Goal: Task Accomplishment & Management: Use online tool/utility

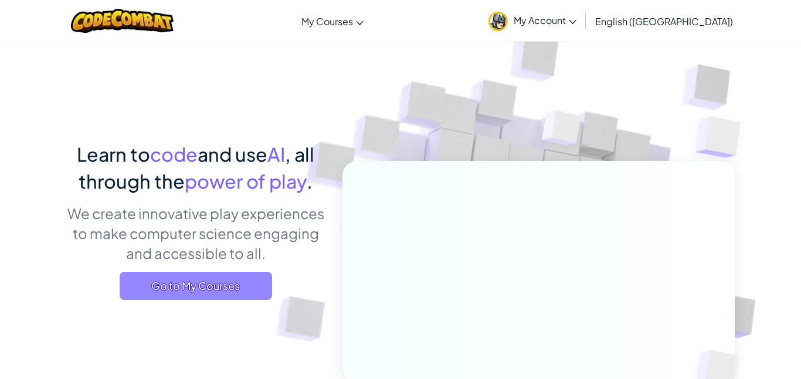
click at [203, 279] on span "Go to My Courses" at bounding box center [196, 286] width 152 height 28
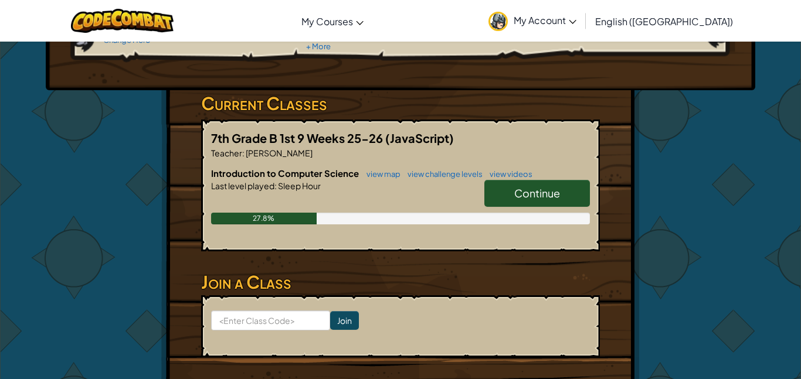
scroll to position [157, 0]
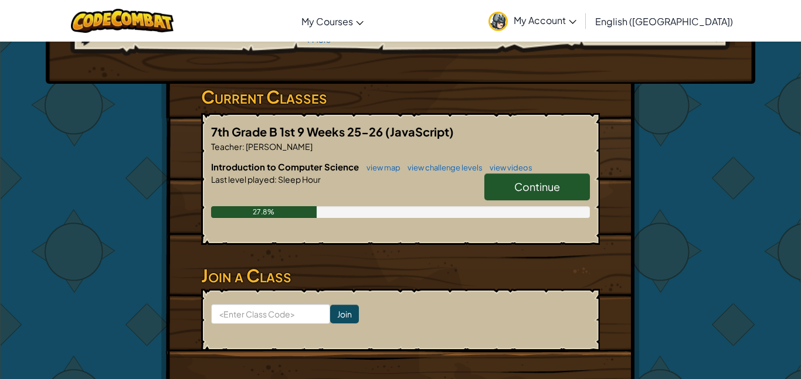
click at [521, 194] on link "Continue" at bounding box center [537, 187] width 106 height 27
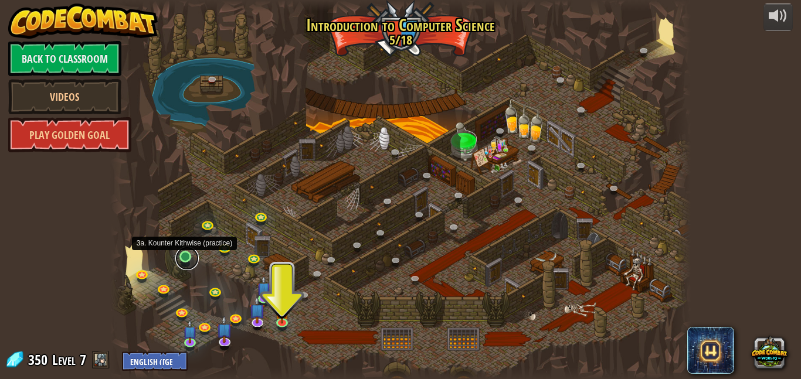
click at [186, 256] on link at bounding box center [186, 258] width 23 height 23
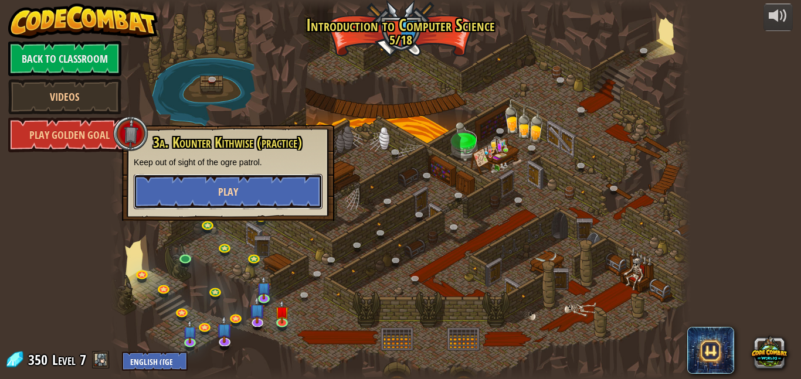
click at [222, 188] on span "Play" at bounding box center [228, 192] width 20 height 15
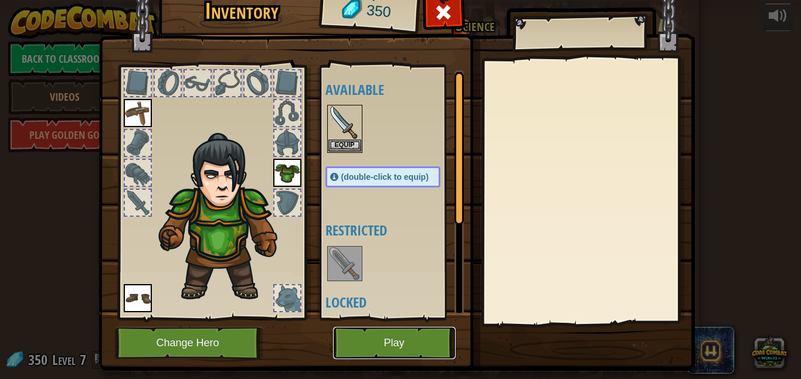
click at [395, 351] on button "Play" at bounding box center [394, 343] width 123 height 32
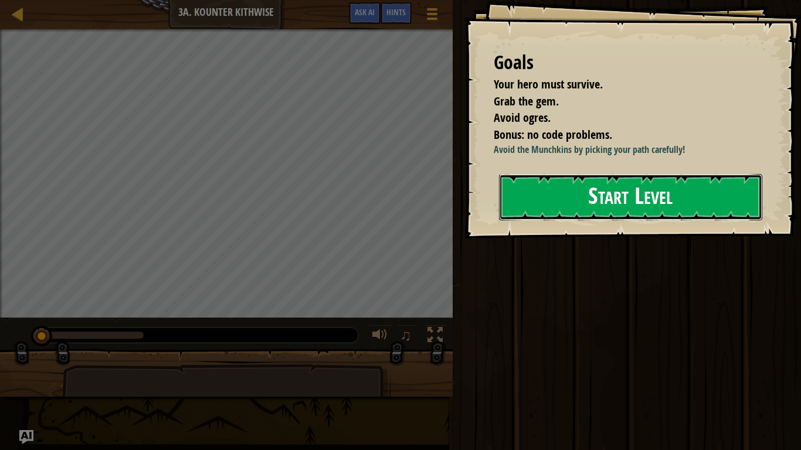
click at [576, 220] on button "Start Level" at bounding box center [630, 197] width 263 height 46
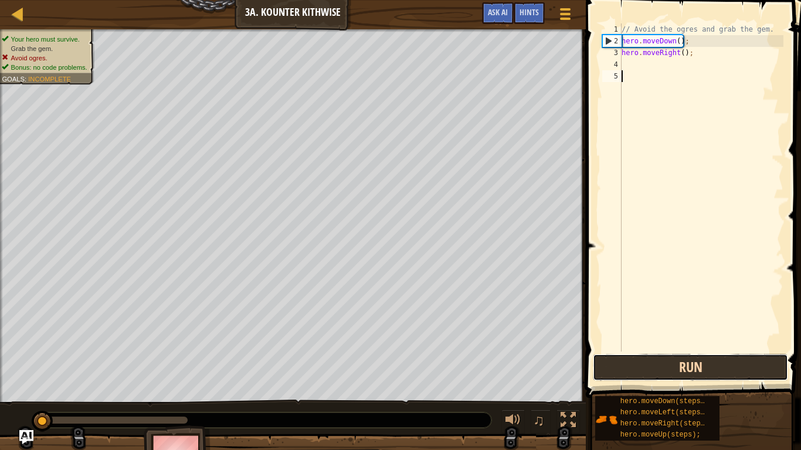
click at [678, 361] on button "Run" at bounding box center [690, 367] width 195 height 27
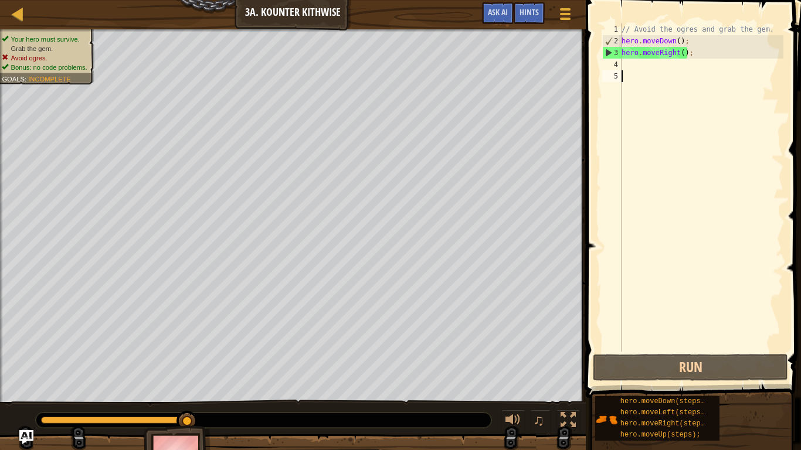
click at [702, 56] on div "// Avoid the ogres and grab the gem. hero . moveDown ( ) ; hero . moveRight ( )…" at bounding box center [701, 199] width 164 height 352
type textarea "hero.moveRight();"
click at [699, 71] on div "// Avoid the ogres and grab the gem. hero . moveDown ( ) ; hero . moveRight ( )…" at bounding box center [701, 199] width 164 height 352
click at [697, 63] on div "// Avoid the ogres and grab the gem. hero . moveDown ( ) ; hero . moveRight ( )…" at bounding box center [701, 199] width 164 height 352
click at [697, 66] on div "// Avoid the ogres and grab the gem. hero . moveDown ( ) ; hero . moveRight ( )…" at bounding box center [701, 199] width 164 height 352
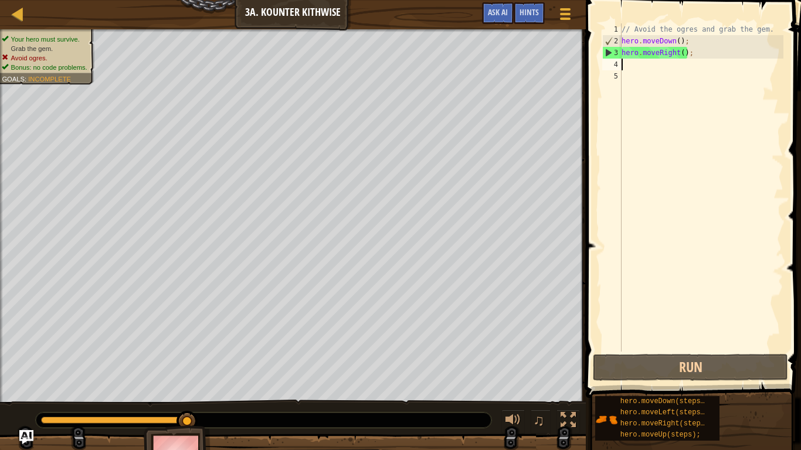
click at [697, 66] on div "// Avoid the ogres and grab the gem. hero . moveDown ( ) ; hero . moveRight ( )…" at bounding box center [701, 199] width 164 height 352
click at [674, 54] on div "// Avoid the ogres and grab the gem. hero . moveDown ( ) ; hero . moveRight ( )…" at bounding box center [701, 199] width 164 height 352
click at [630, 39] on div "// Avoid the ogres and grab the gem. hero . moveDown ( ) ; hero . moveRight ( )…" at bounding box center [701, 199] width 164 height 352
type textarea "hero.moveDown();"
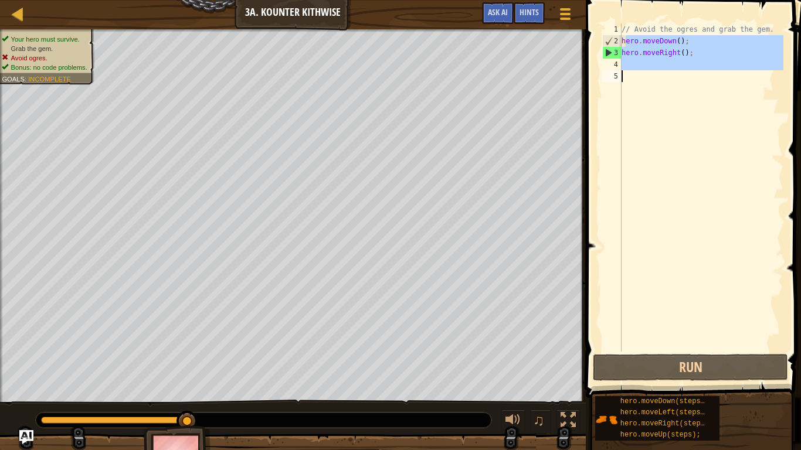
drag, startPoint x: 625, startPoint y: 40, endPoint x: 723, endPoint y: 187, distance: 176.8
click at [723, 187] on div "// Avoid the ogres and grab the gem. hero . moveDown ( ) ; hero . moveRight ( )…" at bounding box center [701, 199] width 164 height 352
type textarea "h"
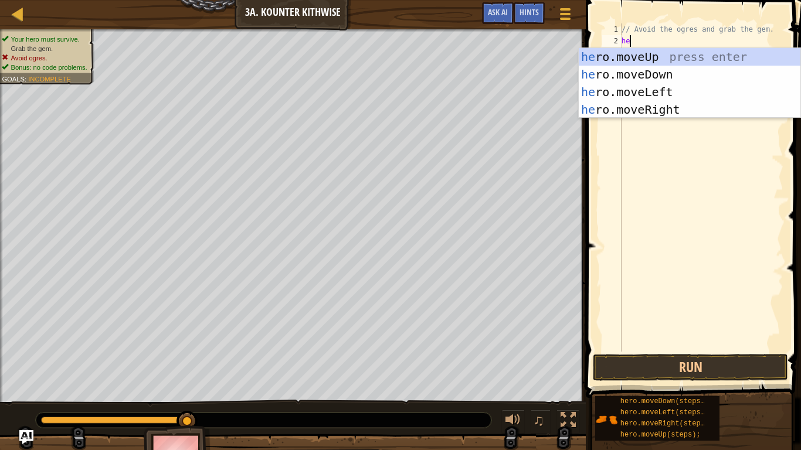
scroll to position [5, 2]
type textarea "he"
click at [697, 91] on div "he ro.moveRight press enter he ro.moveUp press enter he ro.moveDown press enter…" at bounding box center [690, 101] width 222 height 106
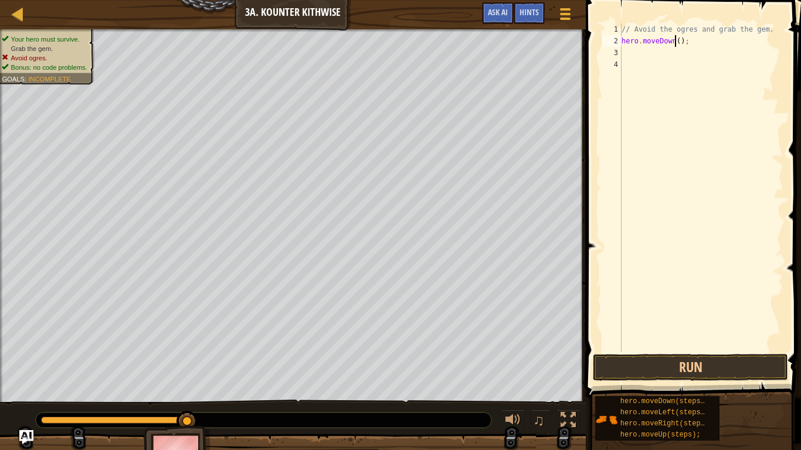
click at [675, 43] on div "// Avoid the ogres and grab the gem. hero . moveDown ( ) ;" at bounding box center [701, 199] width 164 height 352
click at [680, 44] on div "// Avoid the ogres and grab the gem. hero . moveDown ( ) ;" at bounding box center [701, 199] width 164 height 352
type textarea "hero.moveDown(2);"
click at [689, 77] on div "// Avoid the ogres and grab the gem. hero . moveDown ( 2 ) ;" at bounding box center [701, 199] width 164 height 352
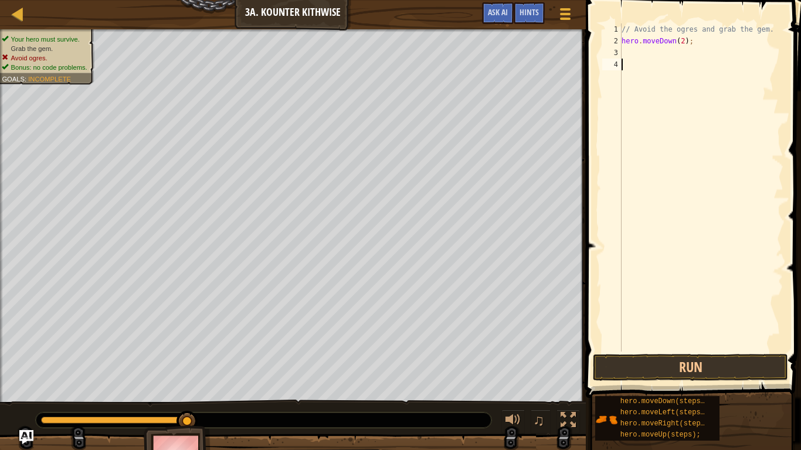
scroll to position [5, 0]
click at [688, 72] on div "// Avoid the ogres and grab the gem. hero . moveDown ( 2 ) ;" at bounding box center [701, 199] width 164 height 352
click at [685, 60] on div "// Avoid the ogres and grab the gem. hero . moveDown ( 2 ) ;" at bounding box center [701, 199] width 164 height 352
click at [681, 56] on div "// Avoid the ogres and grab the gem. hero . moveDown ( 2 ) ;" at bounding box center [701, 199] width 164 height 352
type textarea "he"
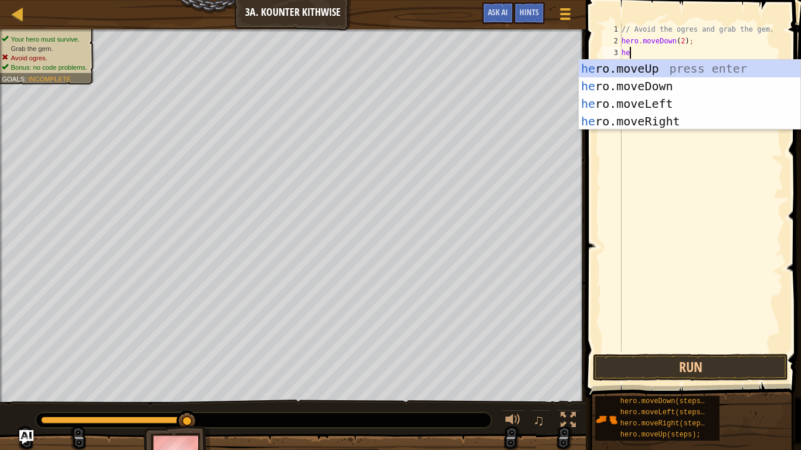
scroll to position [5, 1]
click at [732, 138] on div "// Avoid the ogres and grab the gem. hero . moveDown ( 2 ) ; he" at bounding box center [701, 199] width 164 height 352
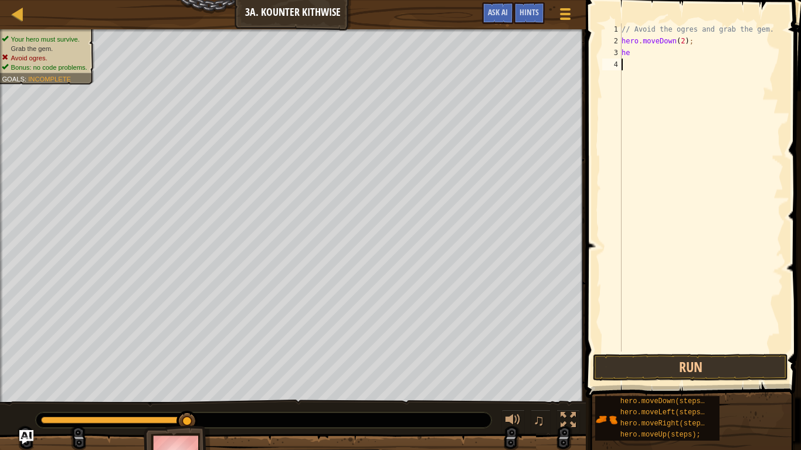
click at [687, 53] on div "// Avoid the ogres and grab the gem. hero . moveDown ( 2 ) ; he" at bounding box center [701, 199] width 164 height 352
type textarea "hero"
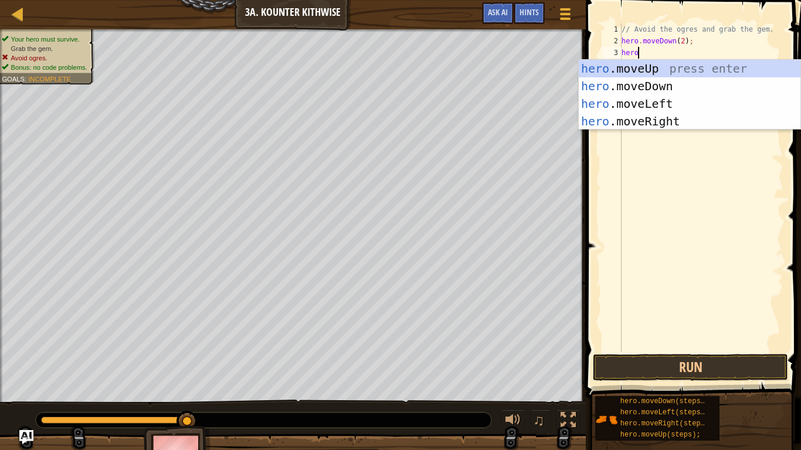
scroll to position [5, 2]
click at [678, 121] on div "hero .moveUp press enter hero .moveDown press enter hero .moveLeft press enter …" at bounding box center [690, 113] width 222 height 106
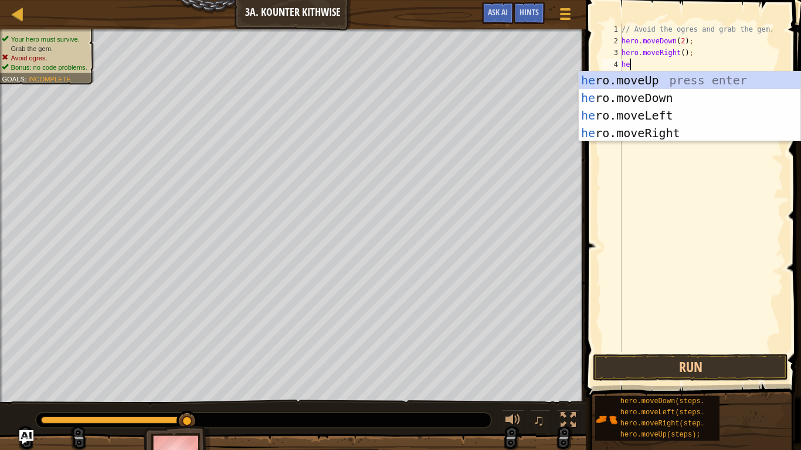
type textarea "hero"
click at [674, 81] on div "hero .moveUp press enter hero .moveDown press enter hero .moveLeft press enter …" at bounding box center [690, 125] width 222 height 106
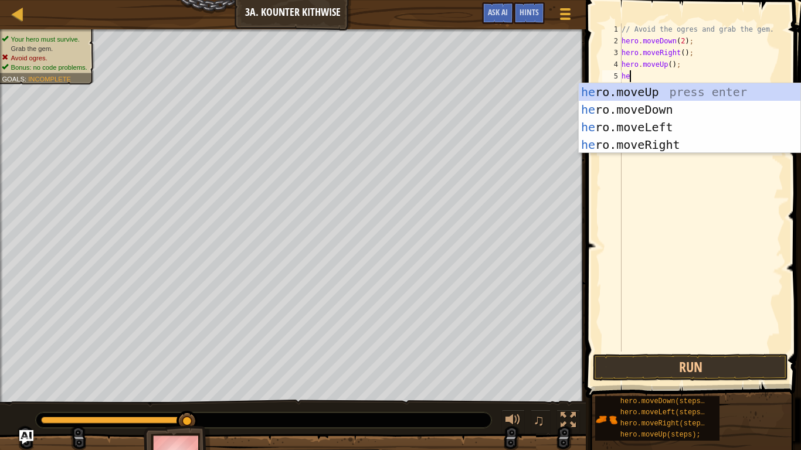
type textarea "hero"
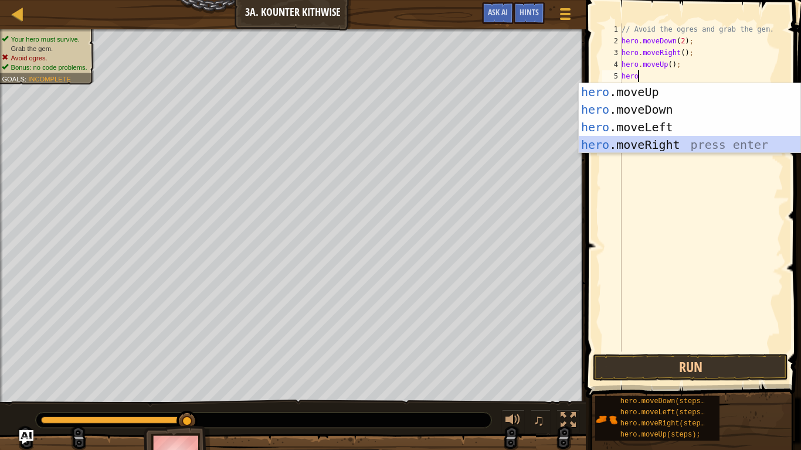
click at [677, 150] on div "hero .moveUp press enter hero .moveDown press enter hero .moveLeft press enter …" at bounding box center [690, 136] width 222 height 106
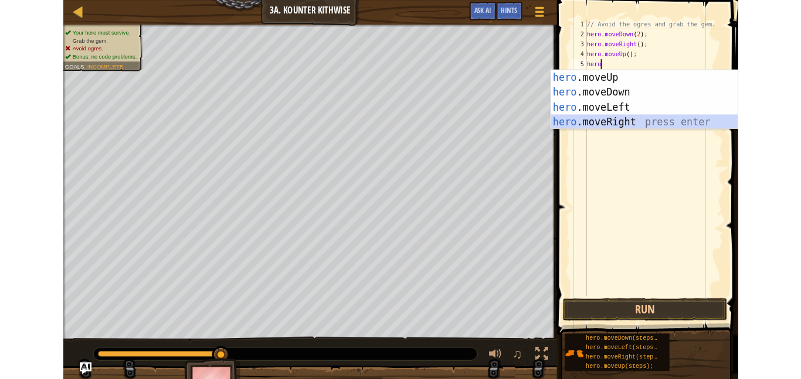
scroll to position [5, 0]
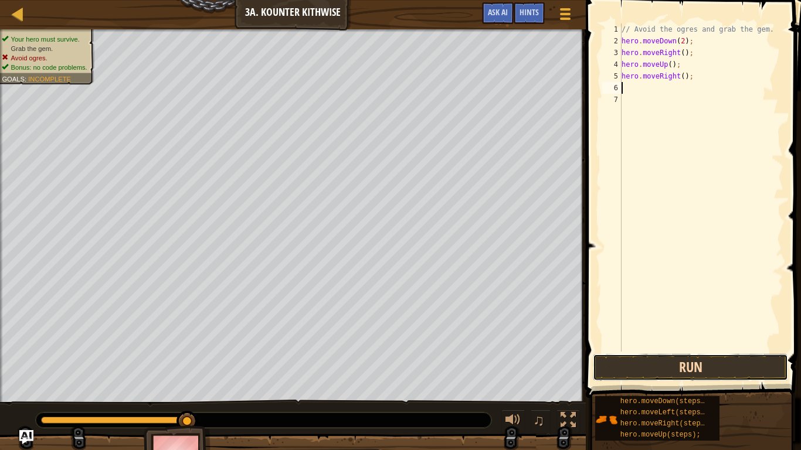
click at [651, 373] on button "Run" at bounding box center [690, 367] width 195 height 27
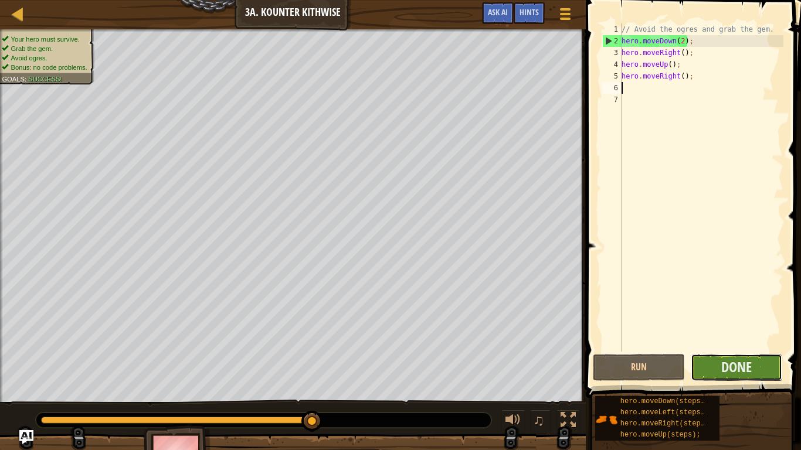
click at [768, 375] on button "Done" at bounding box center [737, 367] width 92 height 27
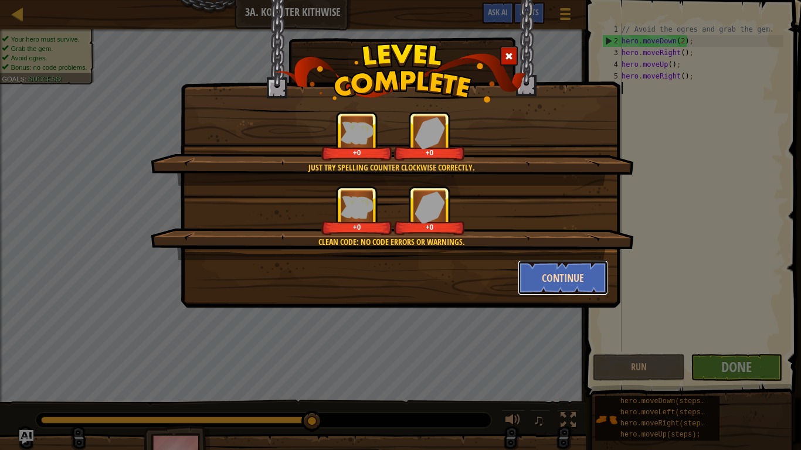
click at [589, 277] on button "Continue" at bounding box center [563, 277] width 91 height 35
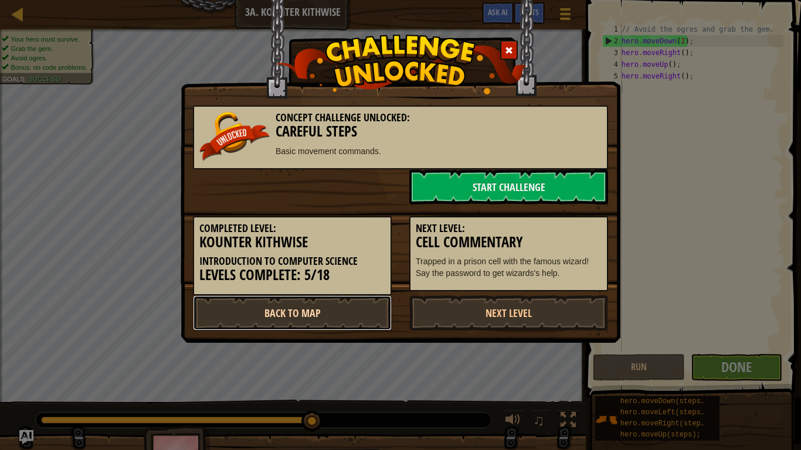
click at [328, 312] on link "Back to Map" at bounding box center [292, 313] width 199 height 35
